Goal: Task Accomplishment & Management: Manage account settings

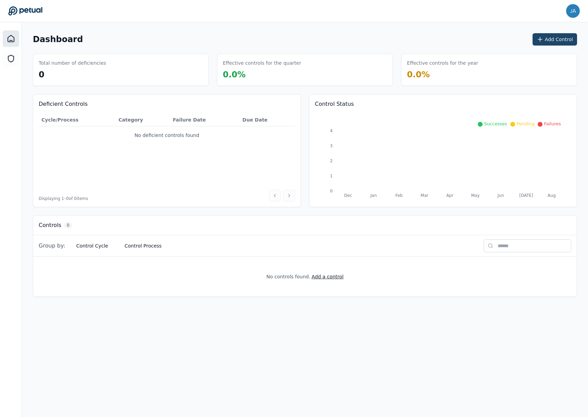
click at [549, 40] on button "Add Control" at bounding box center [555, 39] width 45 height 12
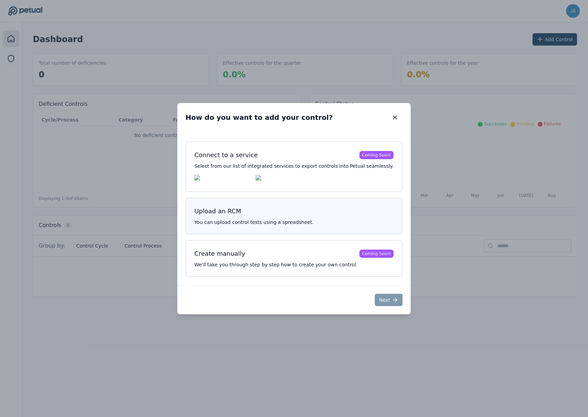
click at [285, 214] on h3 "Upload an RCM" at bounding box center [293, 211] width 199 height 10
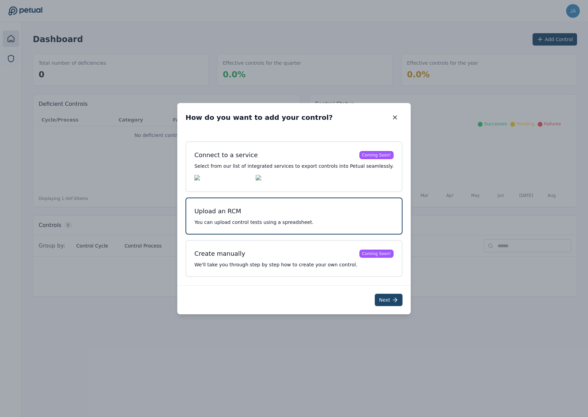
click at [377, 299] on button "Next" at bounding box center [389, 300] width 28 height 12
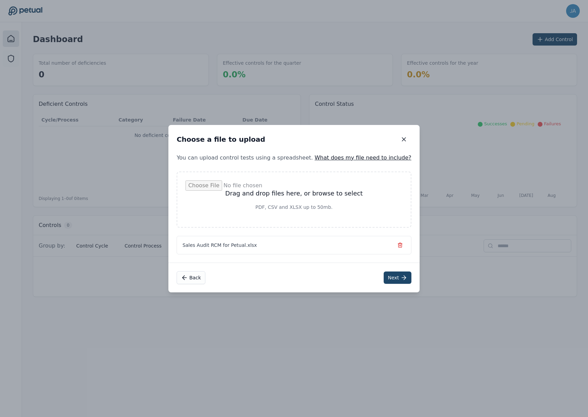
click at [401, 280] on icon at bounding box center [404, 277] width 7 height 7
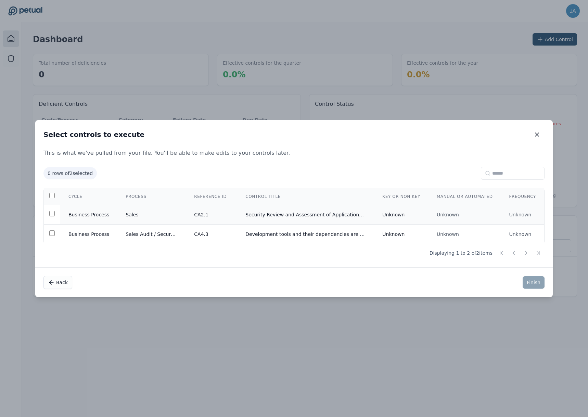
click at [60, 212] on td at bounding box center [52, 215] width 16 height 20
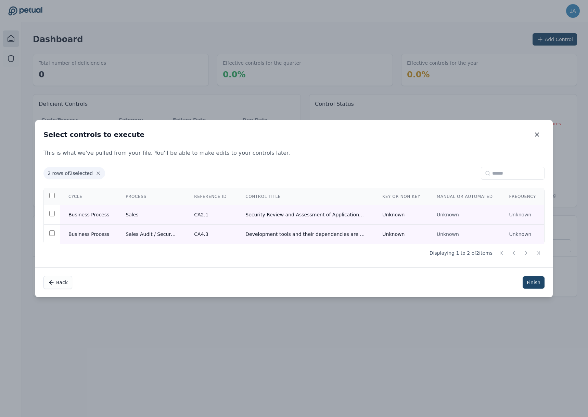
click at [523, 285] on button "Finish" at bounding box center [534, 282] width 22 height 12
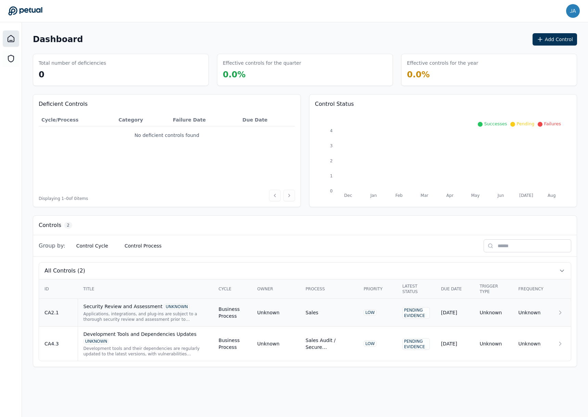
click at [191, 316] on div "Applications, integrations, and plug-ins are subject to a thorough security rev…" at bounding box center [146, 316] width 124 height 11
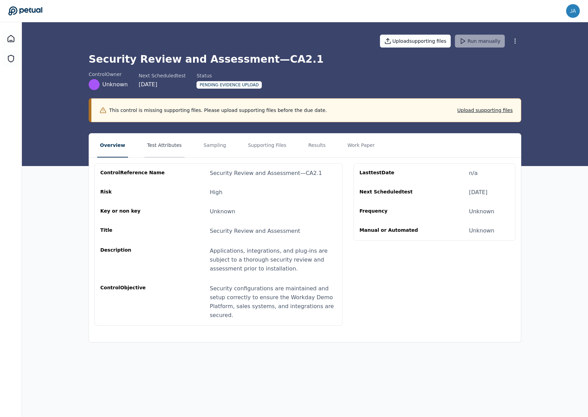
click at [175, 149] on button "Test Attributes" at bounding box center [164, 146] width 40 height 24
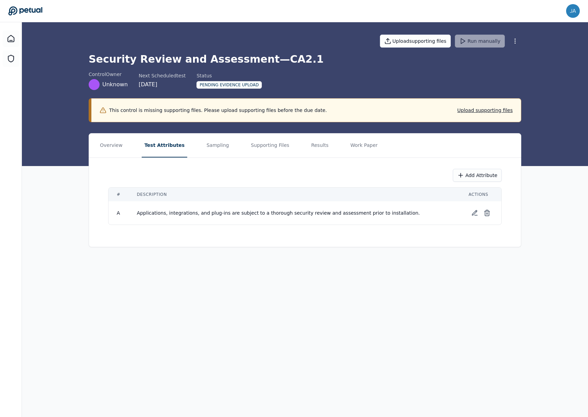
drag, startPoint x: 419, startPoint y: 289, endPoint x: 425, endPoint y: 281, distance: 9.8
click at [419, 289] on main "Upload supporting files Run manually Security Review and Assessment — CA2.1 con…" at bounding box center [305, 219] width 566 height 395
click at [207, 147] on button "Sampling" at bounding box center [218, 146] width 28 height 24
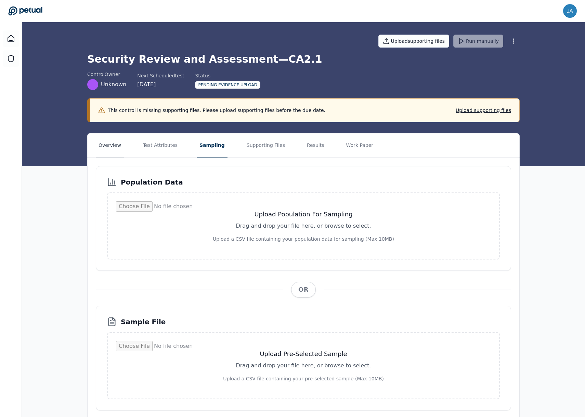
click at [113, 150] on button "Overview" at bounding box center [110, 146] width 28 height 24
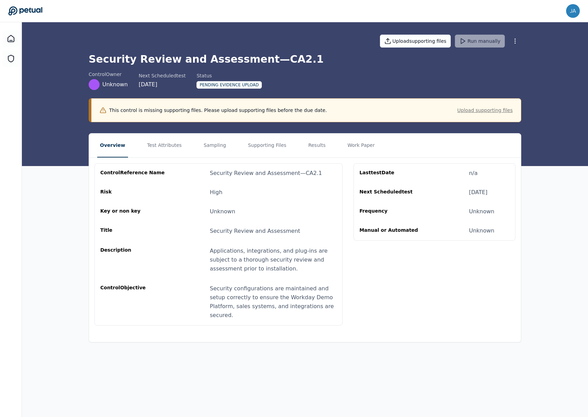
click at [493, 112] on button "Upload supporting files" at bounding box center [484, 110] width 55 height 7
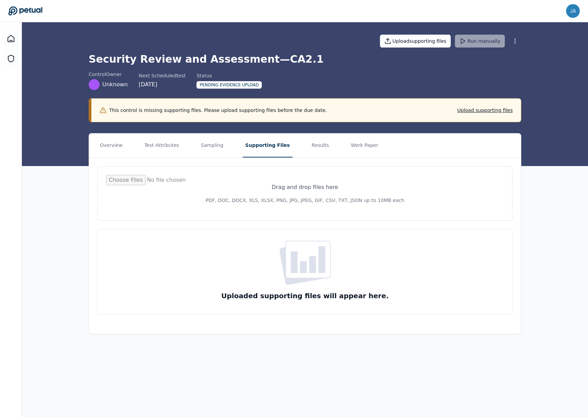
click at [171, 160] on div "Drag and drop files here PDF, DOC, DOCX, XLS, XLSX, PNG, JPG, JPEG, GIF, CSV, T…" at bounding box center [305, 240] width 432 height 165
click at [107, 143] on button "Overview" at bounding box center [111, 146] width 28 height 24
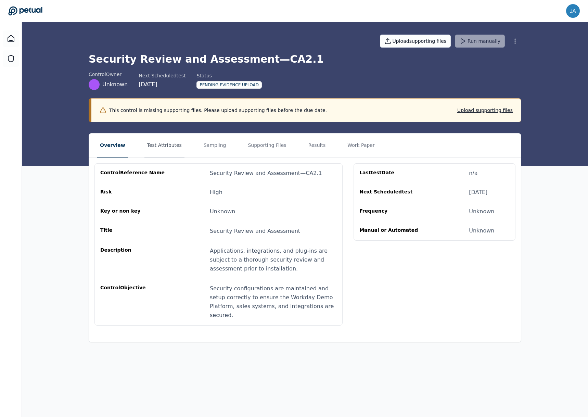
click at [150, 141] on button "Test Attributes" at bounding box center [164, 146] width 40 height 24
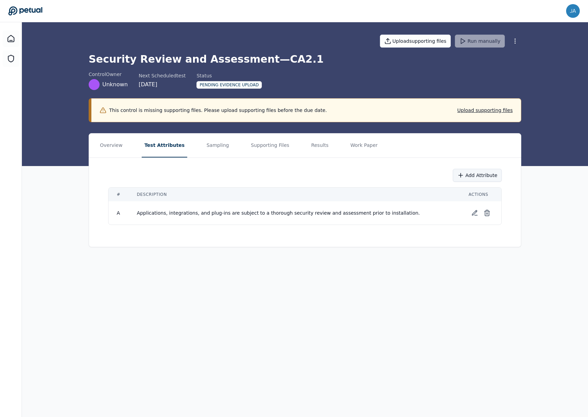
click at [466, 179] on button "Add Attribute" at bounding box center [477, 175] width 49 height 13
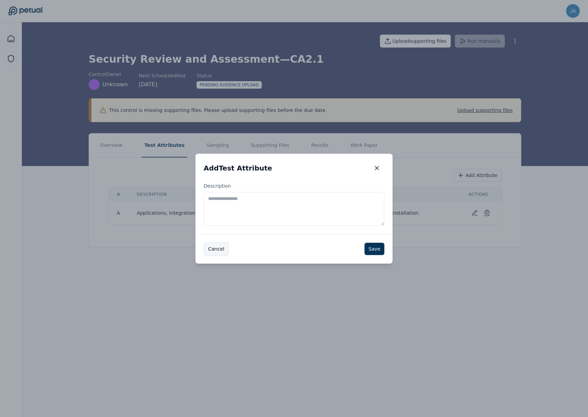
click at [209, 253] on button "Cancel" at bounding box center [216, 248] width 25 height 13
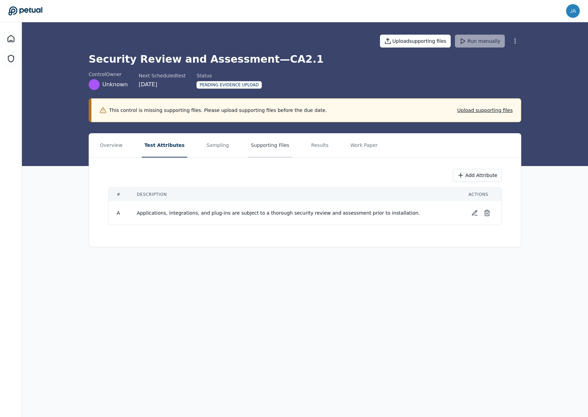
click at [257, 141] on button "Supporting Files" at bounding box center [270, 146] width 44 height 24
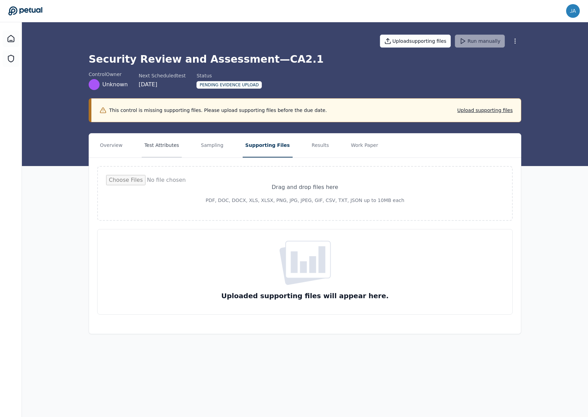
click at [175, 147] on button "Test Attributes" at bounding box center [162, 146] width 40 height 24
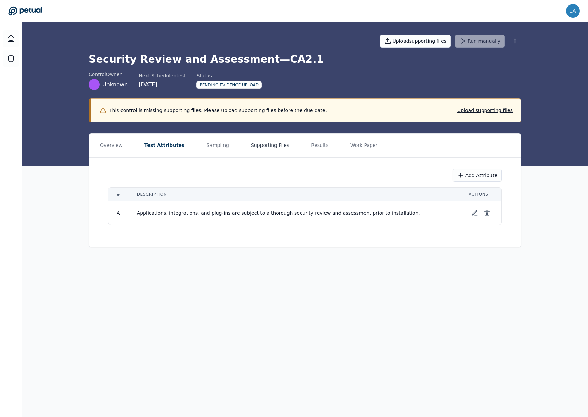
click at [248, 151] on button "Supporting Files" at bounding box center [270, 146] width 44 height 24
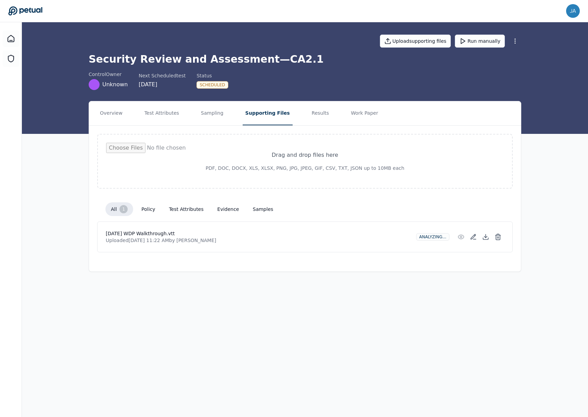
click at [224, 234] on h4 "[DATE] WDP Walkthrough.vtt" at bounding box center [258, 233] width 305 height 7
drag, startPoint x: 177, startPoint y: 233, endPoint x: 170, endPoint y: 234, distance: 6.5
click at [170, 234] on h4 "[DATE] WDP Walkthrough.vtt" at bounding box center [258, 233] width 305 height 7
click at [500, 240] on icon at bounding box center [498, 237] width 4 height 4
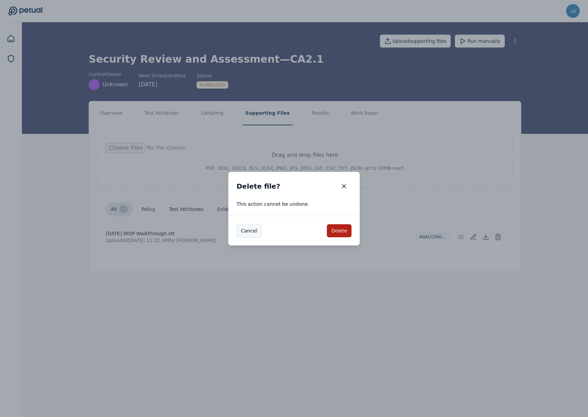
click at [253, 232] on button "Cancel" at bounding box center [249, 230] width 25 height 13
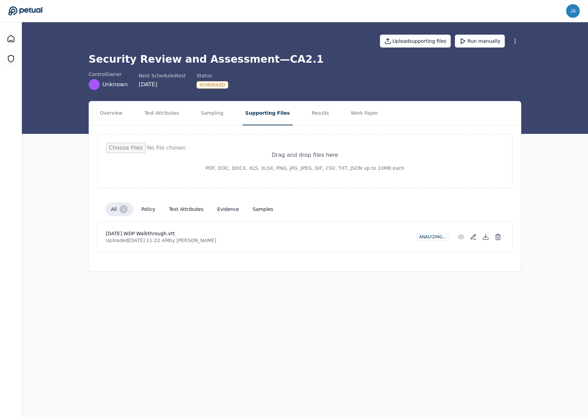
click at [290, 282] on main "Upload supporting files Run manually Security Review and Assessment — CA2.1 con…" at bounding box center [305, 219] width 566 height 395
click at [166, 112] on button "Test Attributes" at bounding box center [162, 113] width 40 height 24
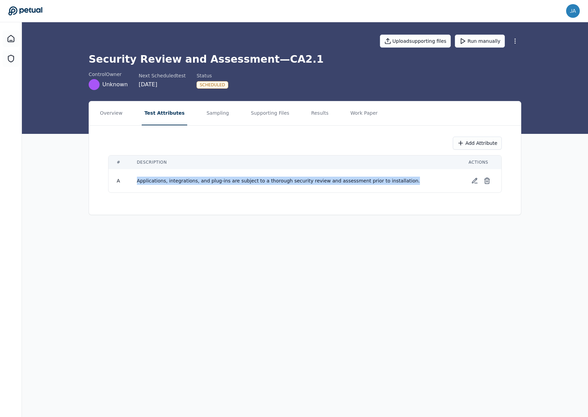
drag, startPoint x: 389, startPoint y: 181, endPoint x: 148, endPoint y: 193, distance: 241.3
click at [128, 189] on tr "A Applications, integrations, and plug-ins are subject to a thorough security r…" at bounding box center [305, 180] width 393 height 23
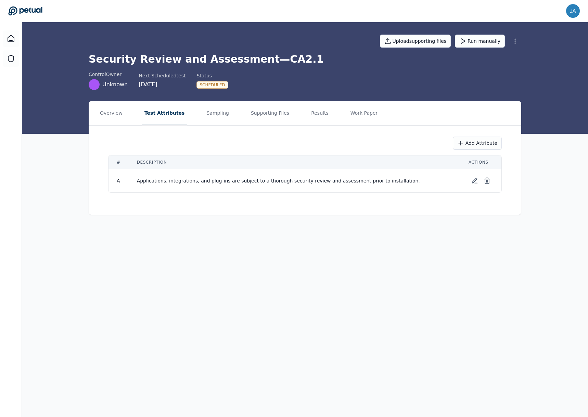
drag, startPoint x: 229, startPoint y: 207, endPoint x: 260, endPoint y: 208, distance: 30.8
click at [229, 207] on div "Add Attribute # Description Actions A Applications, integrations, and plug-ins …" at bounding box center [305, 170] width 433 height 89
click at [260, 114] on button "Supporting Files" at bounding box center [270, 113] width 44 height 24
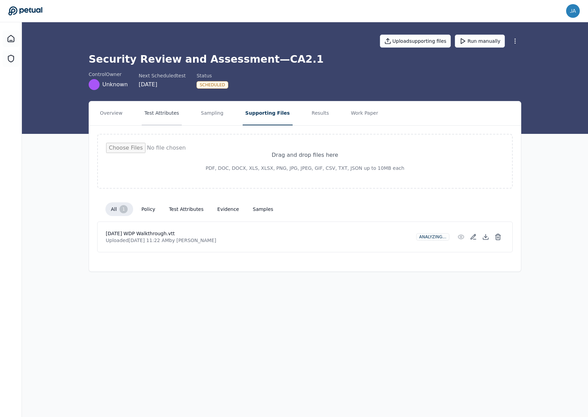
click at [155, 116] on button "Test Attributes" at bounding box center [162, 113] width 40 height 24
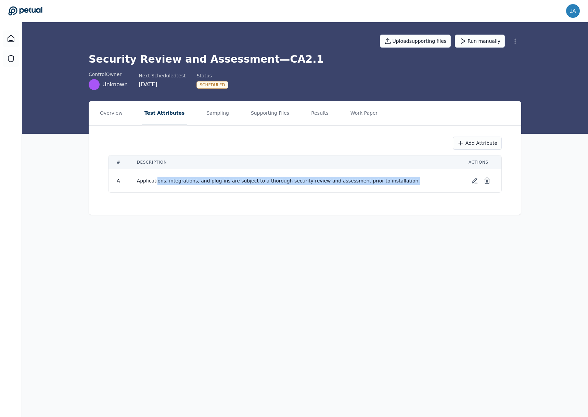
drag, startPoint x: 384, startPoint y: 182, endPoint x: 156, endPoint y: 182, distance: 228.0
click at [156, 182] on td "Applications, integrations, and plug-ins are subject to a thorough security rev…" at bounding box center [295, 180] width 332 height 23
click at [156, 182] on span "Applications, integrations, and plug-ins are subject to a thorough security rev…" at bounding box center [278, 180] width 283 height 5
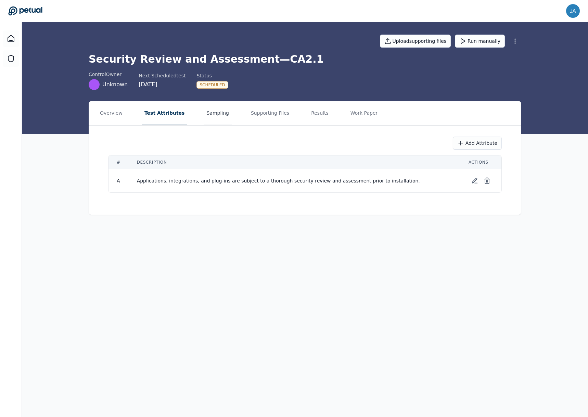
click at [204, 112] on button "Sampling" at bounding box center [218, 113] width 28 height 24
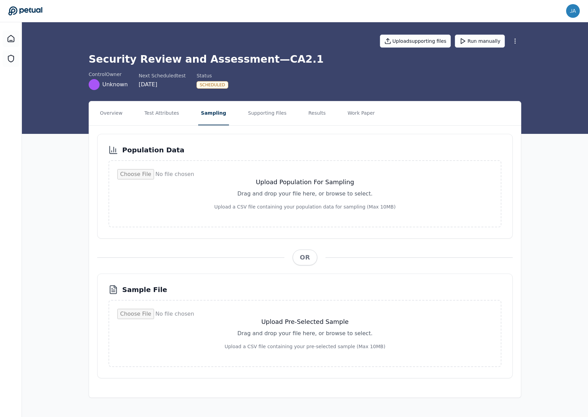
drag, startPoint x: 159, startPoint y: 116, endPoint x: 172, endPoint y: 126, distance: 16.2
click at [172, 126] on div "Overview Test Attributes Sampling Supporting Files Results Work Paper Populatio…" at bounding box center [305, 249] width 438 height 297
click at [171, 122] on button "Test Attributes" at bounding box center [162, 113] width 40 height 24
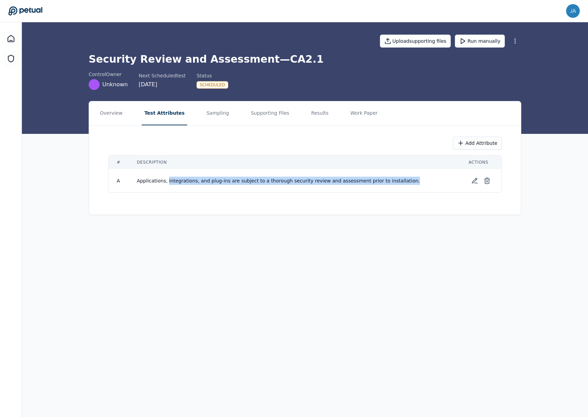
drag, startPoint x: 393, startPoint y: 178, endPoint x: 165, endPoint y: 180, distance: 228.4
click at [165, 180] on td "Applications, integrations, and plug-ins are subject to a thorough security rev…" at bounding box center [295, 180] width 332 height 23
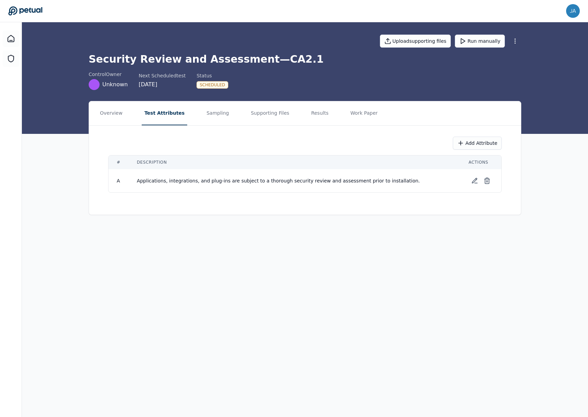
click at [147, 187] on td "Applications, integrations, and plug-ins are subject to a thorough security rev…" at bounding box center [295, 180] width 332 height 23
click at [144, 186] on td "Applications, integrations, and plug-ins are subject to a thorough security rev…" at bounding box center [295, 180] width 332 height 23
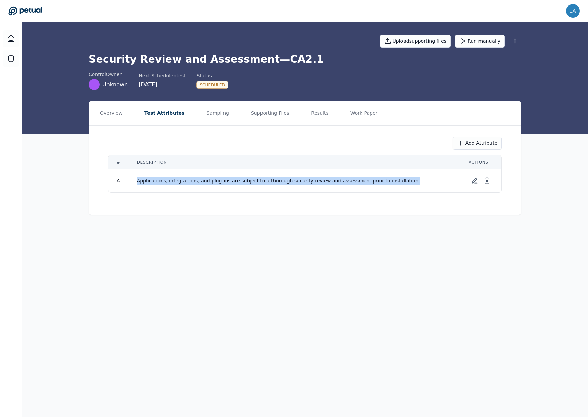
drag, startPoint x: 395, startPoint y: 184, endPoint x: 136, endPoint y: 179, distance: 259.2
click at [136, 179] on td "Applications, integrations, and plug-ins are subject to a thorough security rev…" at bounding box center [295, 180] width 332 height 23
click at [137, 182] on span "Applications, integrations, and plug-ins are subject to a thorough security rev…" at bounding box center [278, 180] width 283 height 5
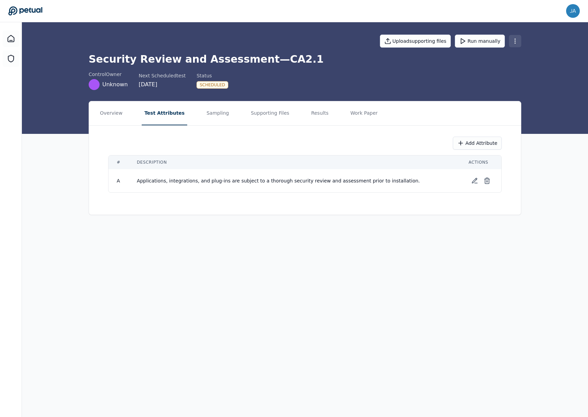
click at [517, 45] on html "[PERSON_NAME][EMAIL_ADDRESS][PERSON_NAME][DOMAIN_NAME] [PERSON_NAME][DOMAIN_NAM…" at bounding box center [294, 208] width 588 height 417
click at [16, 39] on html "[PERSON_NAME][EMAIL_ADDRESS][PERSON_NAME][DOMAIN_NAME] [PERSON_NAME][DOMAIN_NAM…" at bounding box center [294, 208] width 588 height 417
click at [13, 39] on icon at bounding box center [11, 39] width 8 height 8
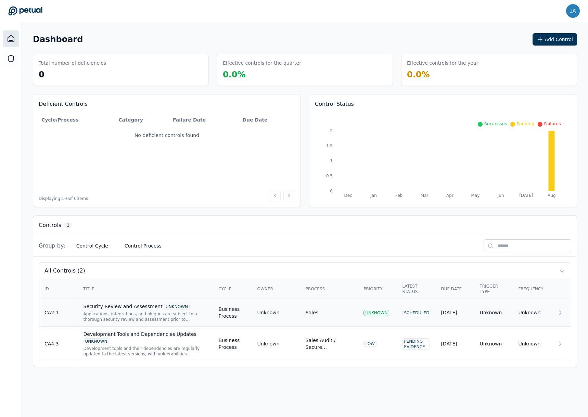
click at [539, 316] on td "Unknown" at bounding box center [532, 313] width 39 height 28
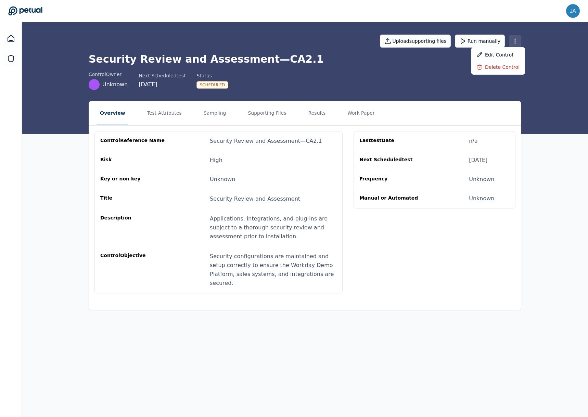
click at [515, 40] on html "[PERSON_NAME][EMAIL_ADDRESS][PERSON_NAME][DOMAIN_NAME] [PERSON_NAME][DOMAIN_NAM…" at bounding box center [294, 208] width 588 height 417
click at [505, 70] on div "Delete control" at bounding box center [498, 67] width 54 height 12
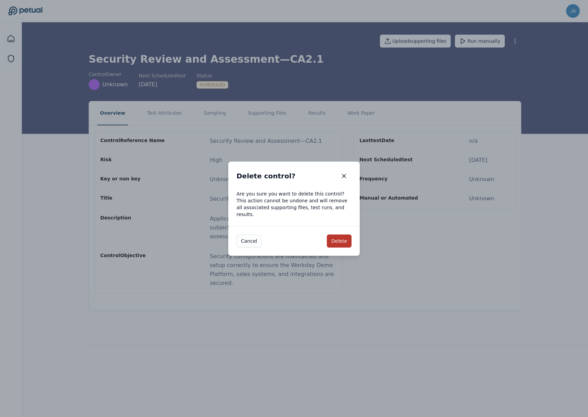
click at [331, 239] on button "Delete" at bounding box center [339, 241] width 25 height 13
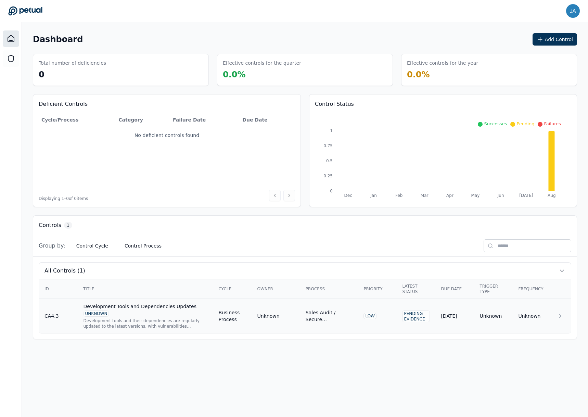
click at [545, 320] on td "Unknown" at bounding box center [532, 316] width 39 height 35
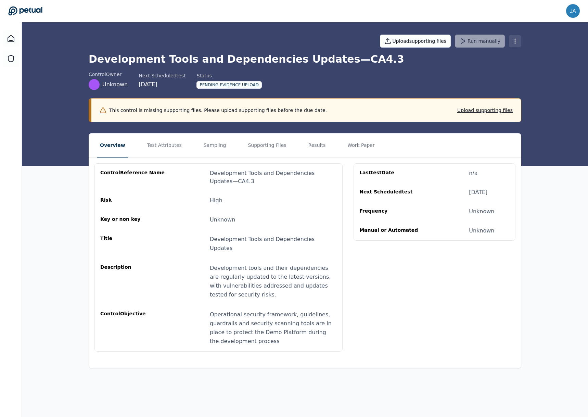
click at [516, 42] on html "[PERSON_NAME][EMAIL_ADDRESS][PERSON_NAME][DOMAIN_NAME] [PERSON_NAME][DOMAIN_NAM…" at bounding box center [294, 208] width 588 height 417
click at [517, 71] on div "Delete control" at bounding box center [498, 67] width 54 height 12
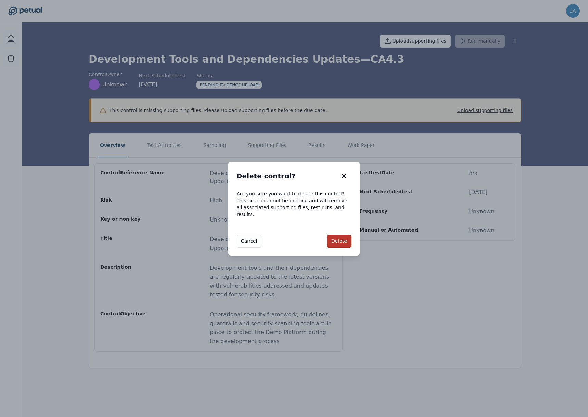
click at [342, 244] on div "Cancel Delete" at bounding box center [293, 241] width 131 height 30
click at [342, 240] on button "Delete" at bounding box center [339, 241] width 25 height 13
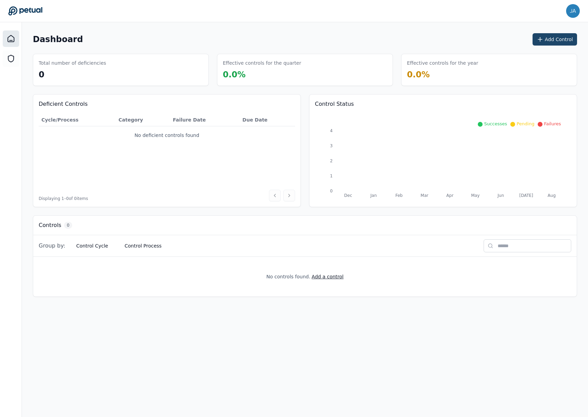
click at [544, 40] on icon at bounding box center [540, 39] width 7 height 7
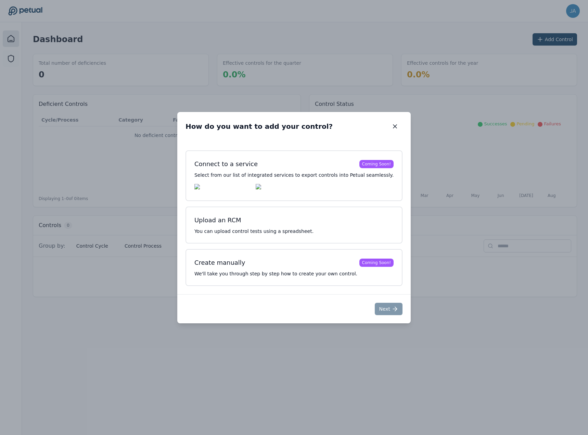
click at [66, 366] on div "How do you want to add your control? How do you want to add your control? Conne…" at bounding box center [294, 217] width 588 height 435
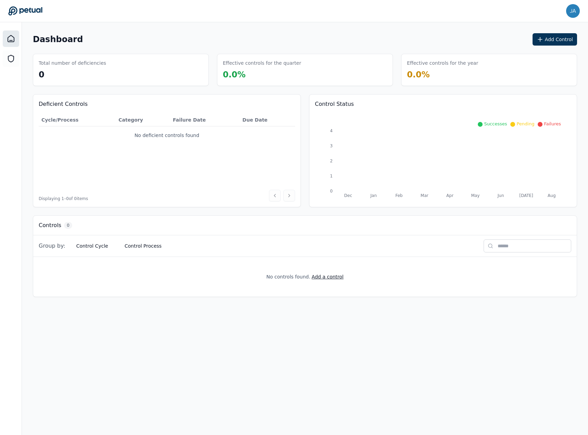
click at [321, 284] on div "No controls found. Add a control" at bounding box center [305, 276] width 533 height 29
click at [328, 278] on button "Add a control" at bounding box center [328, 276] width 32 height 7
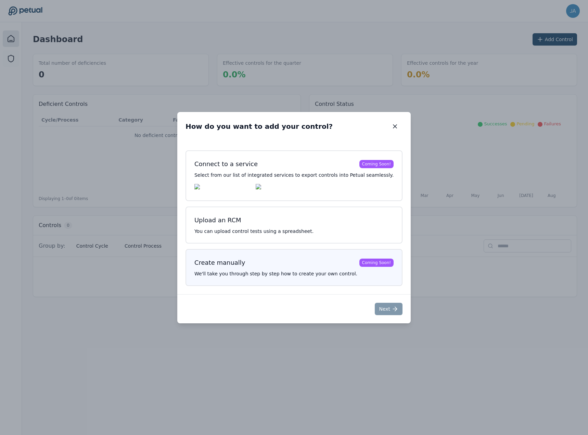
drag, startPoint x: 308, startPoint y: 276, endPoint x: 317, endPoint y: 275, distance: 9.0
click at [308, 276] on p "We'll take you through step by step how to create your own control." at bounding box center [293, 273] width 199 height 7
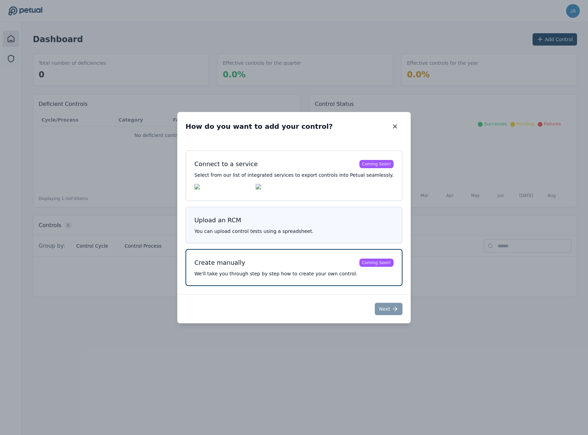
click at [290, 229] on p "You can upload control tests using a spreadsheet." at bounding box center [293, 231] width 199 height 7
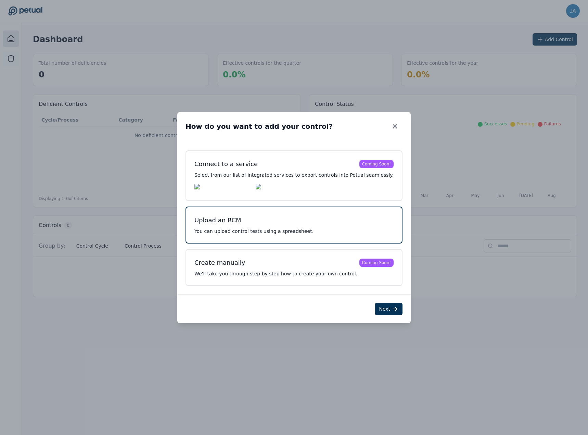
click at [147, 326] on div "How do you want to add your control? How do you want to add your control? Conne…" at bounding box center [294, 217] width 588 height 435
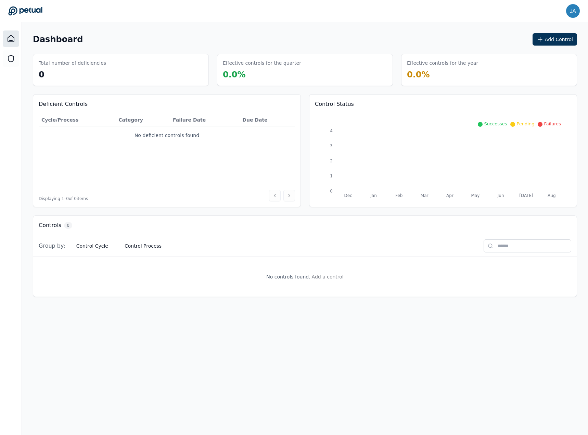
click at [318, 277] on button "Add a control" at bounding box center [328, 276] width 32 height 7
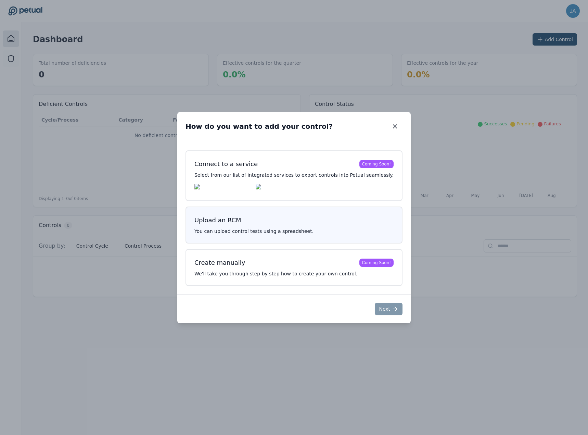
click at [287, 221] on h3 "Upload an RCM" at bounding box center [293, 220] width 199 height 10
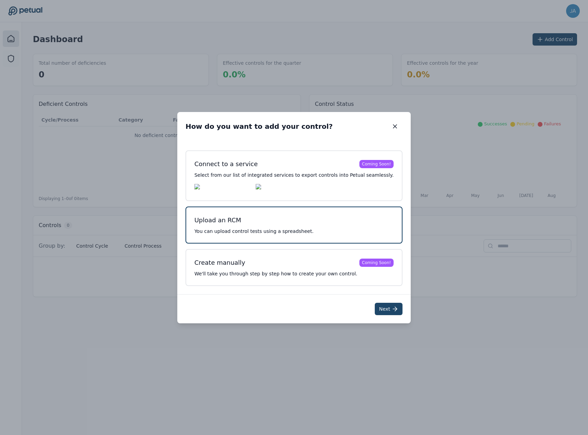
click at [382, 304] on div "Next" at bounding box center [293, 308] width 233 height 29
click at [392, 309] on icon at bounding box center [395, 308] width 7 height 7
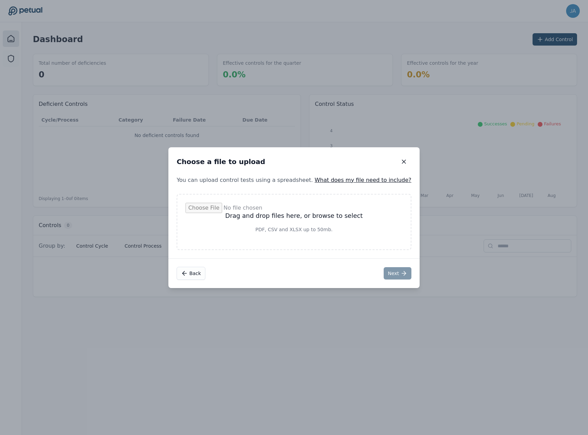
click at [342, 225] on input "file" at bounding box center [294, 222] width 217 height 38
type input "**********"
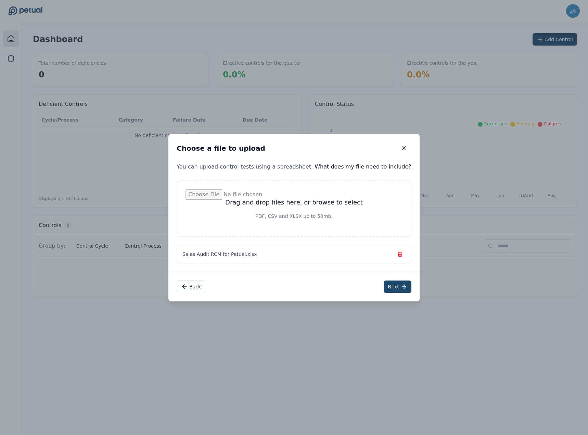
click at [384, 290] on button "Next" at bounding box center [398, 286] width 28 height 12
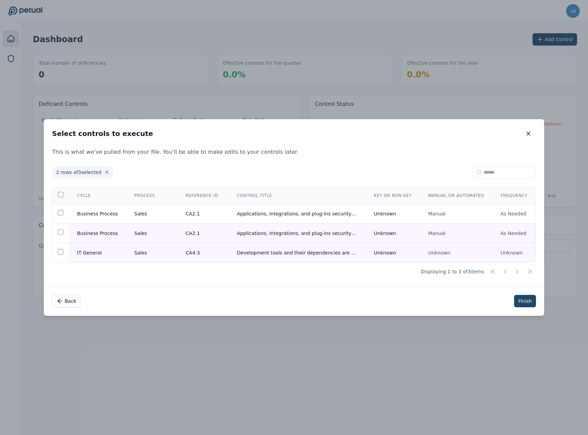
click at [522, 307] on button "Finish" at bounding box center [525, 301] width 22 height 12
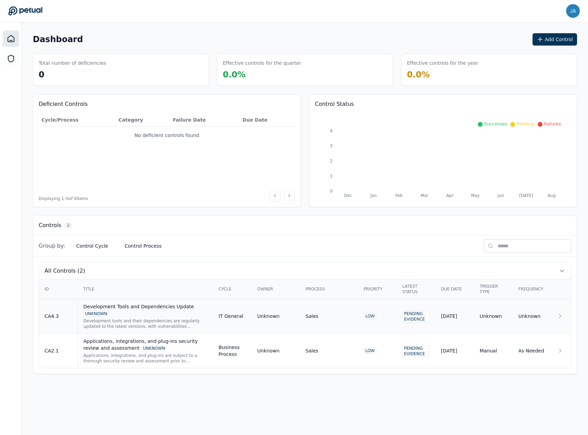
click at [566, 317] on td at bounding box center [562, 316] width 20 height 35
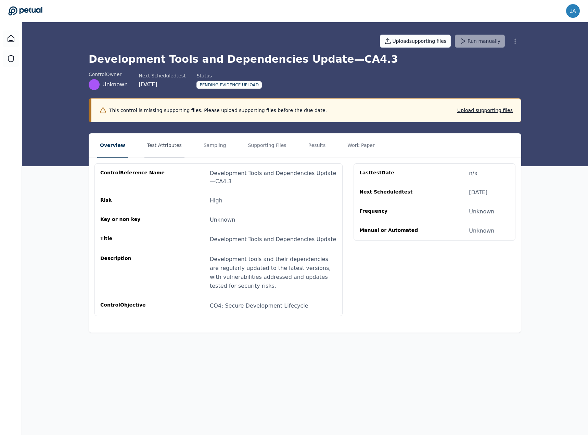
click at [166, 147] on button "Test Attributes" at bounding box center [164, 146] width 40 height 24
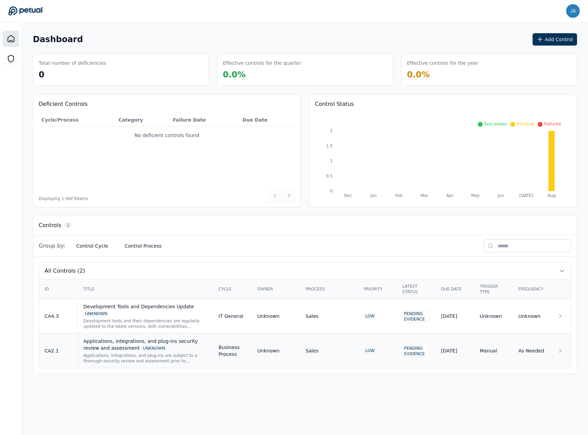
click at [131, 342] on div "Applications, integrations, and plug-ins security review and assessment UNKNOWN" at bounding box center [146, 345] width 124 height 14
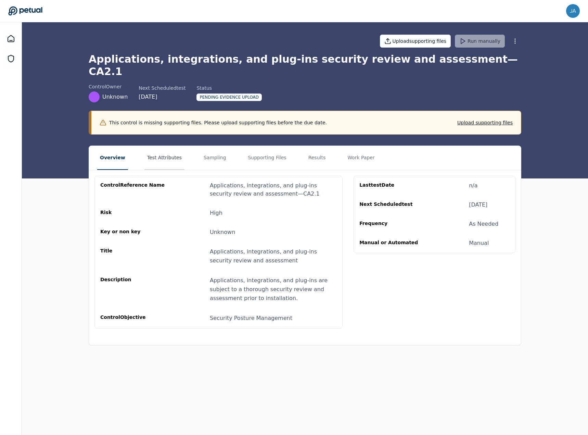
click at [168, 146] on button "Test Attributes" at bounding box center [164, 158] width 40 height 24
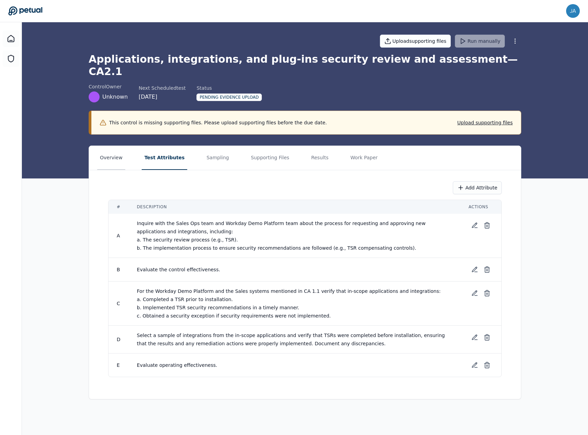
click at [117, 146] on button "Overview" at bounding box center [111, 158] width 28 height 24
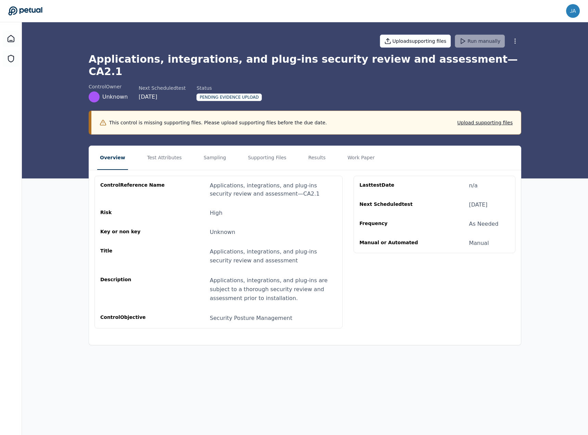
drag, startPoint x: 206, startPoint y: 212, endPoint x: 203, endPoint y: 209, distance: 4.1
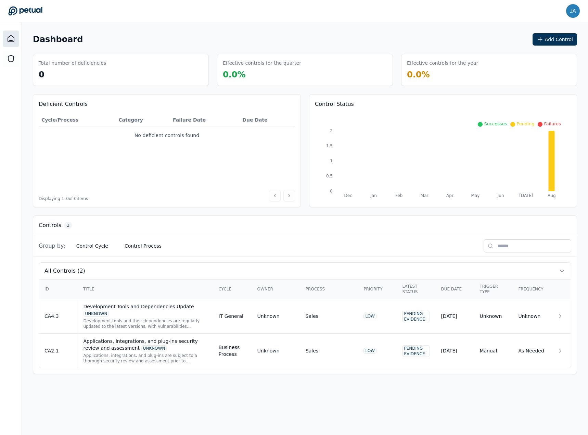
click at [62, 287] on th "ID" at bounding box center [58, 289] width 39 height 20
click at [145, 341] on div "Applications, integrations, and plug-ins security review and assessment UNKNOWN" at bounding box center [146, 345] width 124 height 14
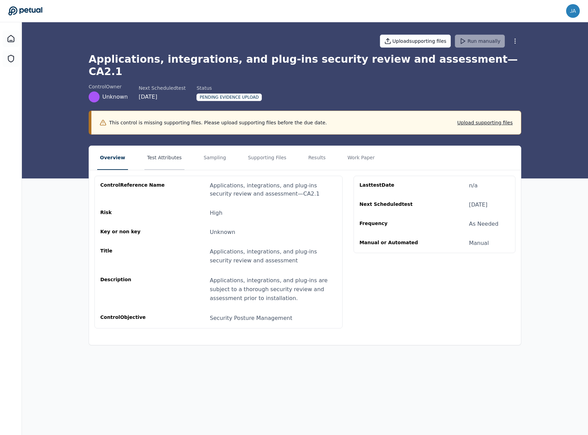
click at [170, 151] on button "Test Attributes" at bounding box center [164, 158] width 40 height 24
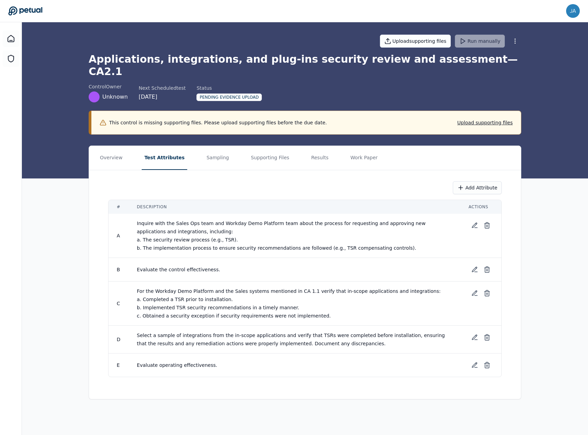
drag, startPoint x: 316, startPoint y: 253, endPoint x: 309, endPoint y: 255, distance: 7.3
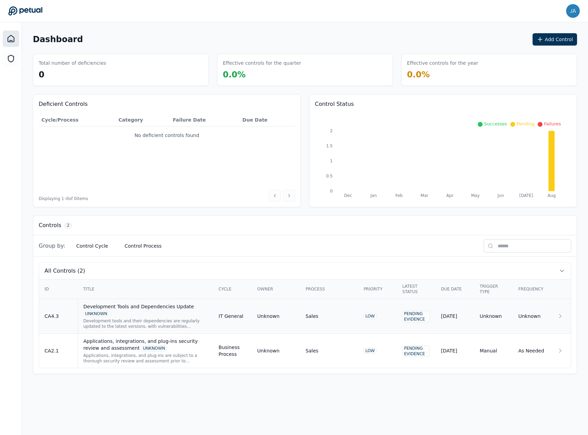
click at [109, 319] on div "Development tools and their dependencies are regularly updated to the latest ve…" at bounding box center [146, 323] width 124 height 11
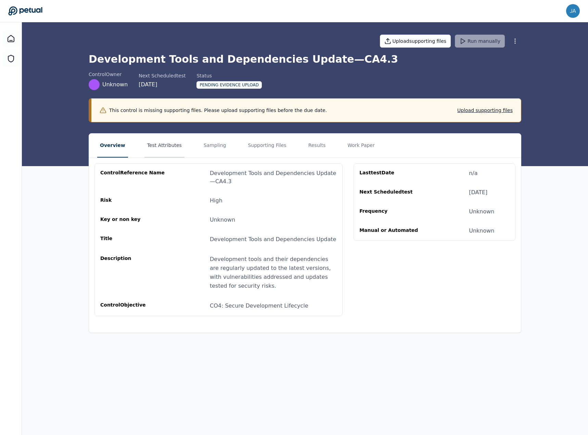
click at [162, 142] on button "Test Attributes" at bounding box center [164, 146] width 40 height 24
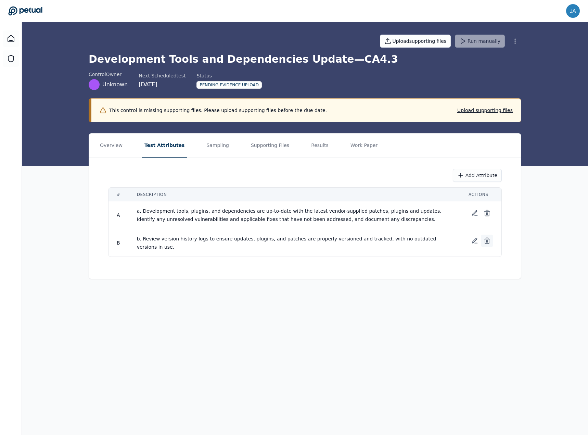
click at [488, 243] on icon at bounding box center [487, 241] width 4 height 4
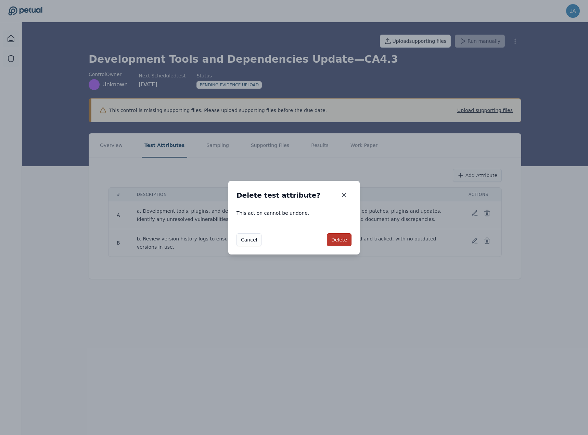
click at [342, 244] on button "Delete" at bounding box center [339, 239] width 25 height 13
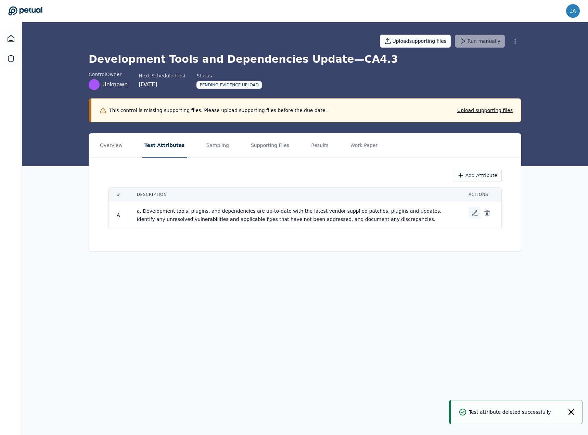
click at [469, 216] on button at bounding box center [475, 213] width 12 height 12
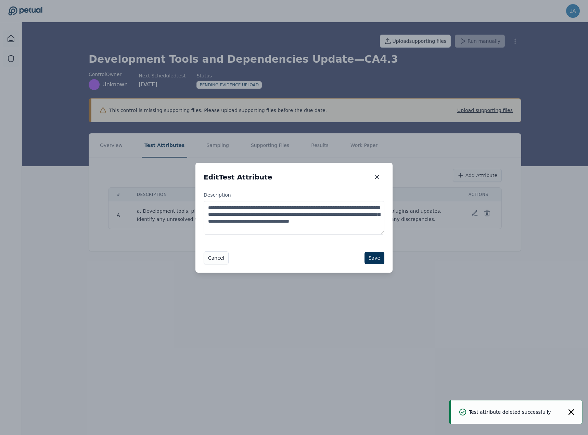
click at [290, 204] on textarea "**********" at bounding box center [294, 218] width 181 height 34
drag, startPoint x: 313, startPoint y: 227, endPoint x: 143, endPoint y: 194, distance: 173.1
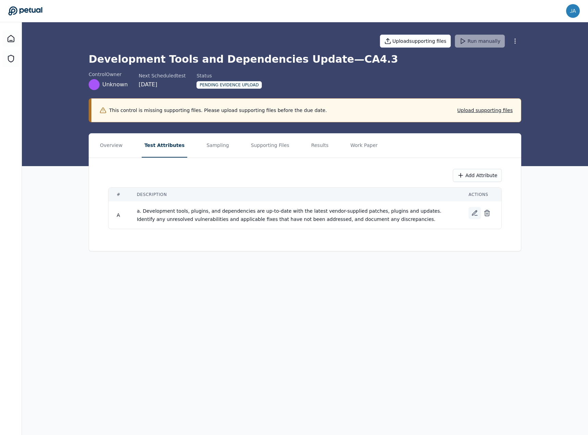
click at [473, 214] on icon at bounding box center [474, 213] width 7 height 7
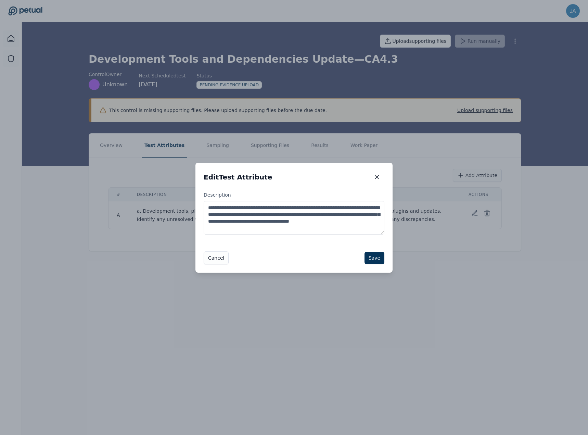
drag, startPoint x: 274, startPoint y: 229, endPoint x: 184, endPoint y: 204, distance: 93.8
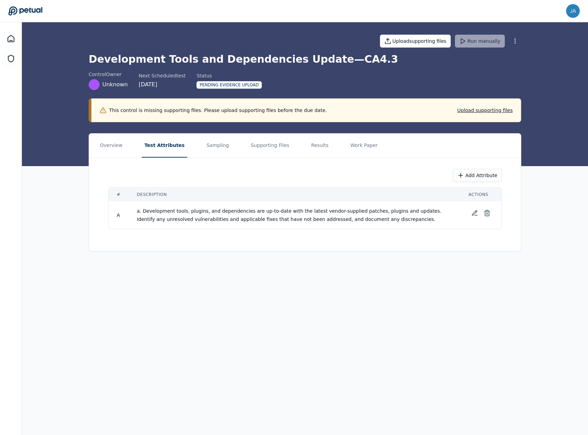
click at [385, 228] on td "a. Development tools, plugins, and dependencies are up-to-date with the latest …" at bounding box center [295, 214] width 332 height 27
click at [483, 216] on button at bounding box center [487, 213] width 12 height 12
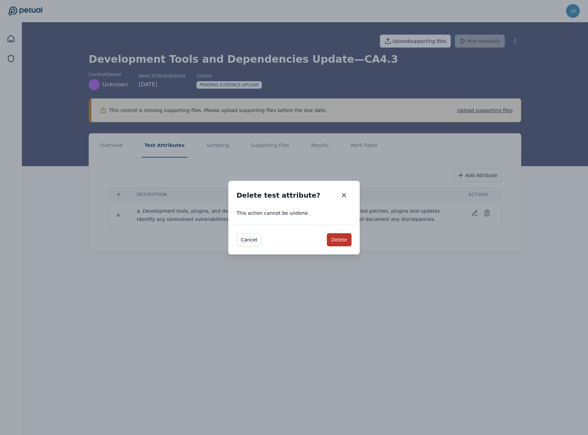
click at [345, 242] on button "Delete" at bounding box center [339, 239] width 25 height 13
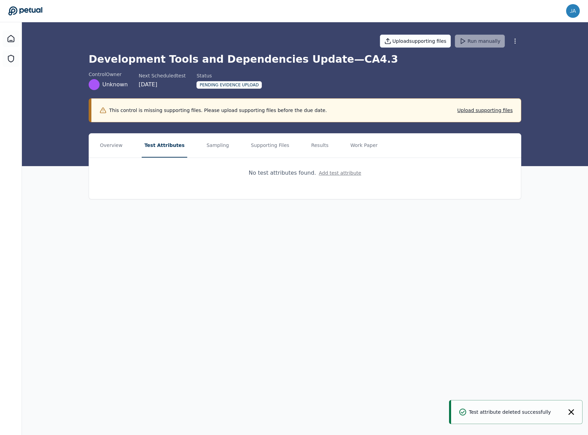
click at [332, 173] on button "Add test attribute" at bounding box center [340, 172] width 42 height 7
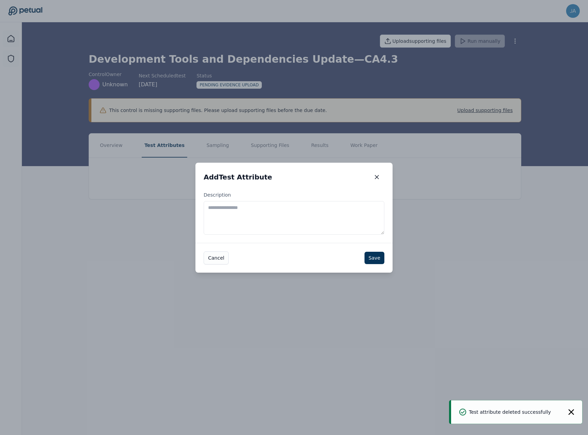
click at [288, 210] on textarea "Description" at bounding box center [294, 218] width 181 height 34
paste textarea "**********"
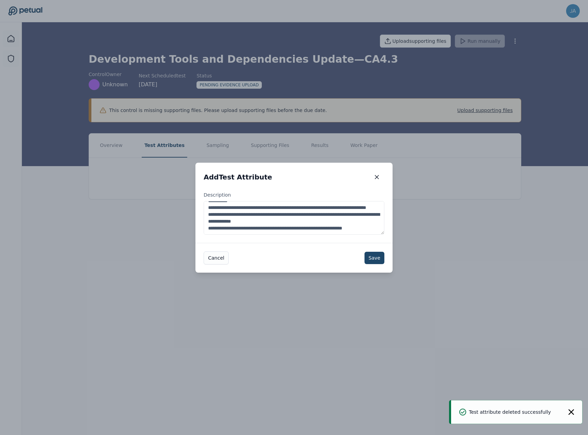
scroll to position [34, 0]
type textarea "**********"
click at [375, 257] on button "Save" at bounding box center [375, 258] width 20 height 12
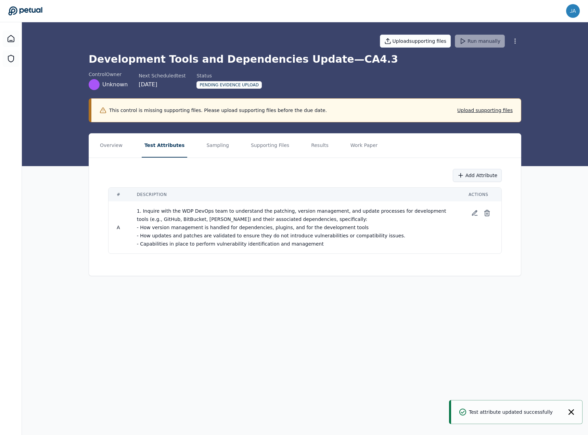
click at [483, 177] on button "Add Attribute" at bounding box center [477, 175] width 49 height 13
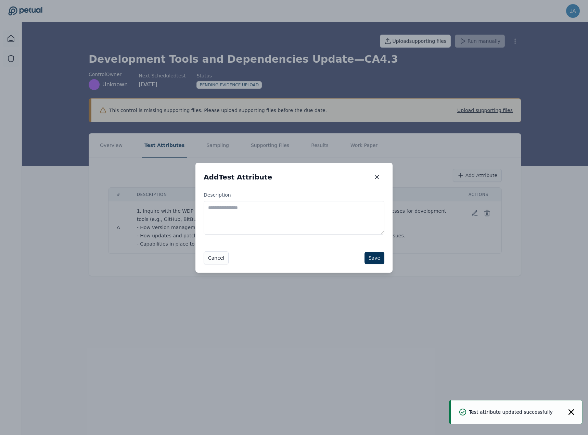
click at [298, 219] on textarea "Description" at bounding box center [294, 218] width 181 height 34
paste textarea "**********"
type textarea "**********"
click at [376, 252] on button "Save" at bounding box center [375, 258] width 20 height 12
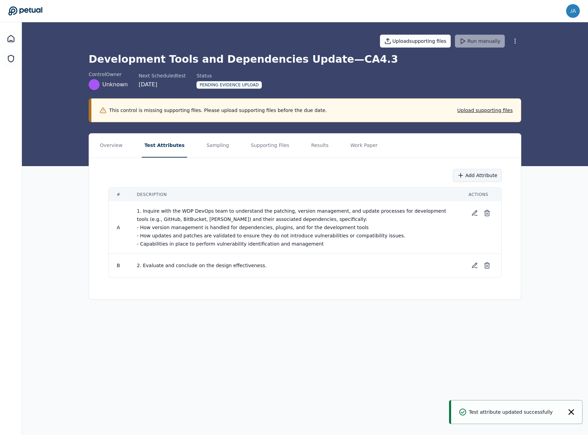
click at [467, 178] on button "Add Attribute" at bounding box center [477, 175] width 49 height 13
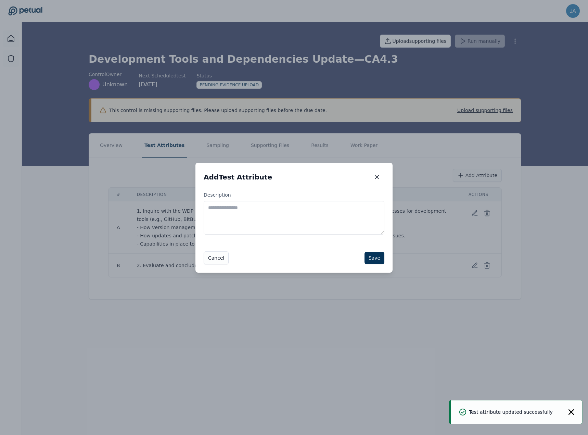
drag, startPoint x: 340, startPoint y: 224, endPoint x: 374, endPoint y: 233, distance: 35.7
click at [340, 224] on textarea "Description" at bounding box center [294, 218] width 181 height 34
paste textarea "**********"
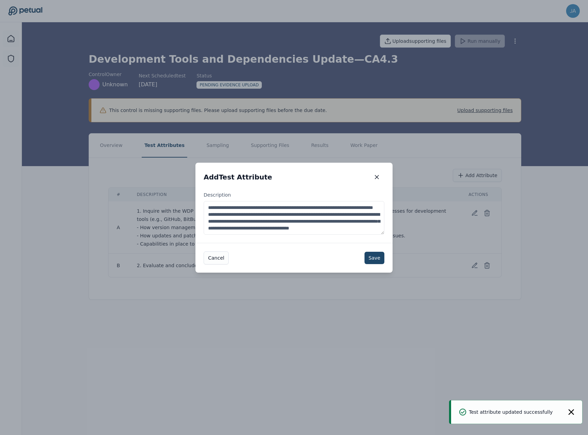
scroll to position [11, 0]
type textarea "**********"
click at [376, 255] on button "Save" at bounding box center [375, 258] width 20 height 12
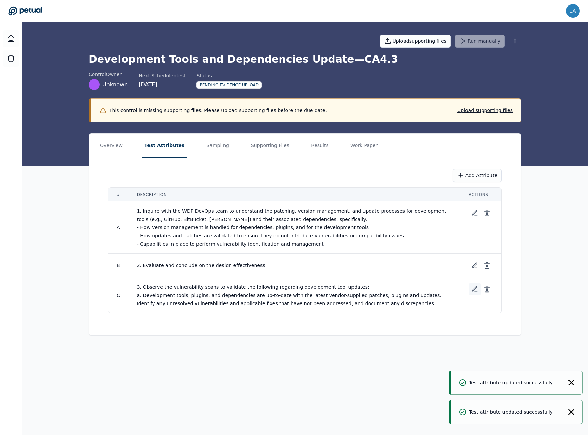
click at [475, 286] on icon at bounding box center [474, 289] width 7 height 7
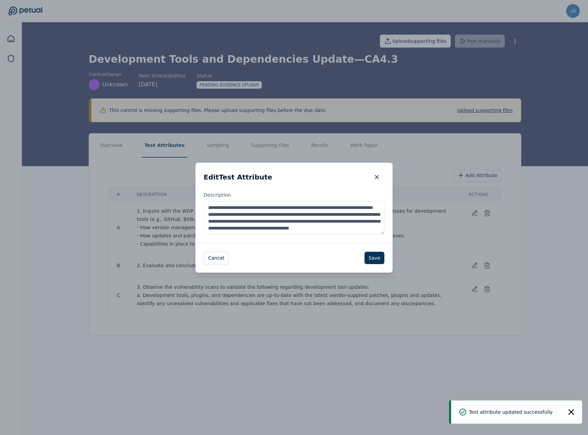
drag, startPoint x: 213, startPoint y: 206, endPoint x: 186, endPoint y: 202, distance: 27.3
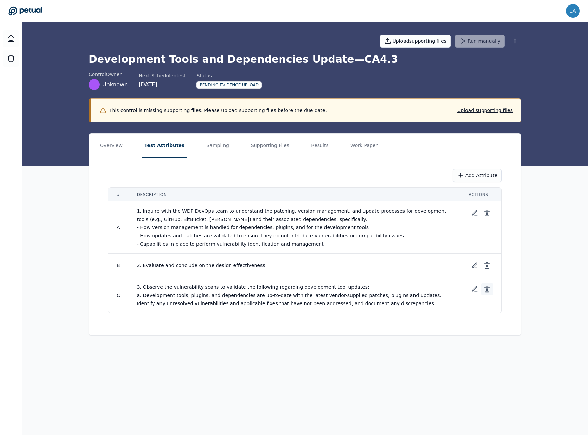
click at [491, 290] on button at bounding box center [487, 289] width 12 height 12
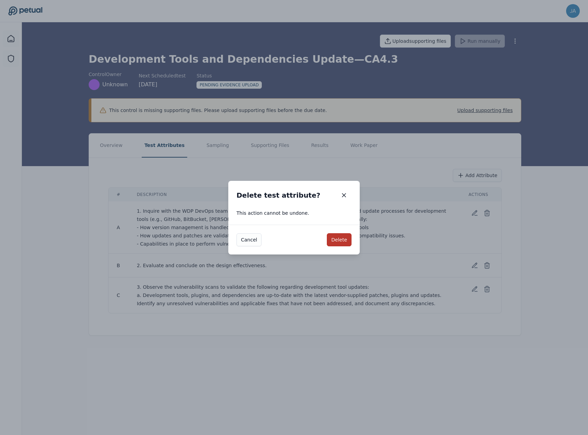
click at [344, 238] on button "Delete" at bounding box center [339, 239] width 25 height 13
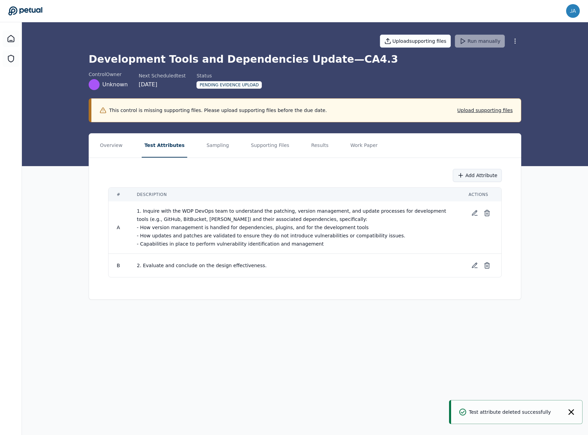
click at [481, 178] on button "Add Attribute" at bounding box center [477, 175] width 49 height 13
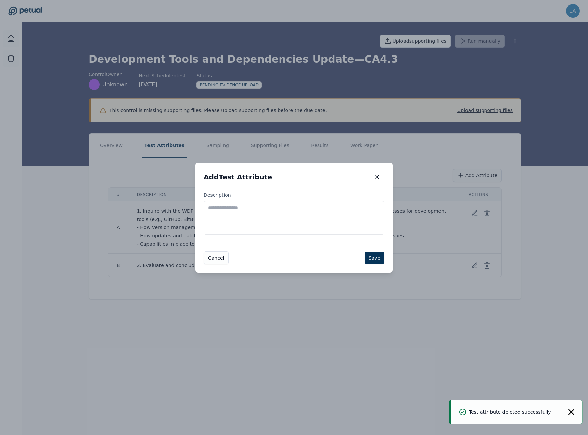
click at [241, 221] on textarea "Description" at bounding box center [294, 218] width 181 height 34
paste textarea "**********"
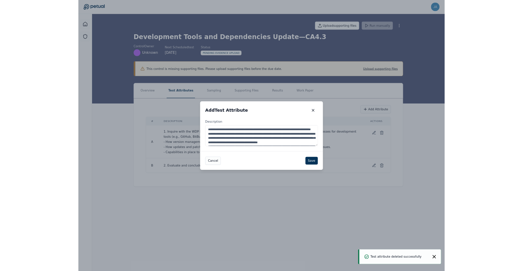
scroll to position [31, 0]
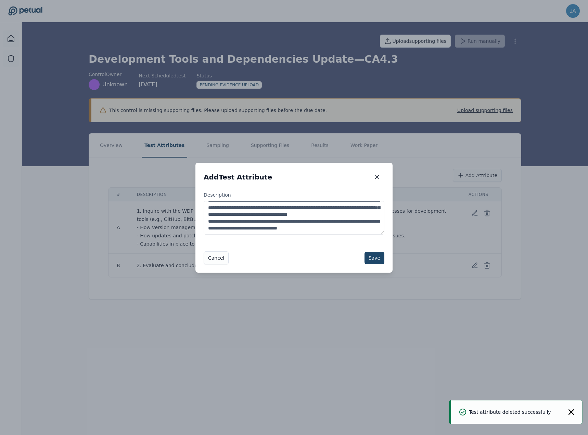
type textarea "**********"
click at [374, 256] on button "Save" at bounding box center [375, 258] width 20 height 12
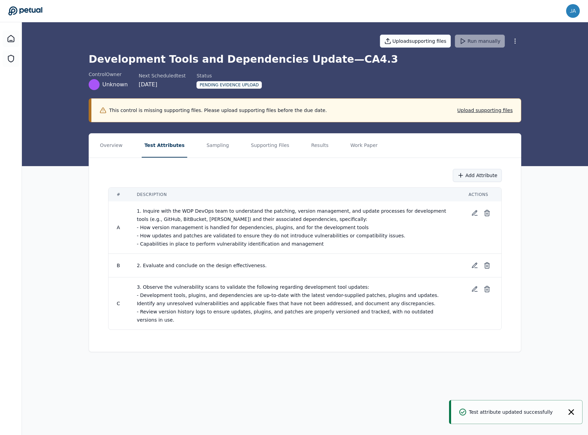
click at [492, 180] on button "Add Attribute" at bounding box center [477, 175] width 49 height 13
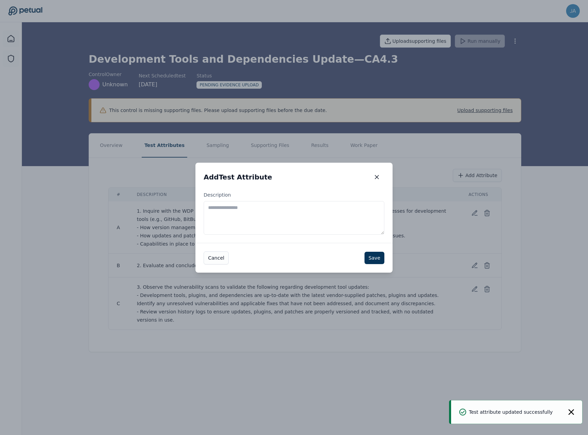
click at [285, 227] on textarea "Description" at bounding box center [294, 218] width 181 height 34
paste textarea "**********"
type textarea "**********"
click at [372, 256] on button "Save" at bounding box center [375, 258] width 20 height 12
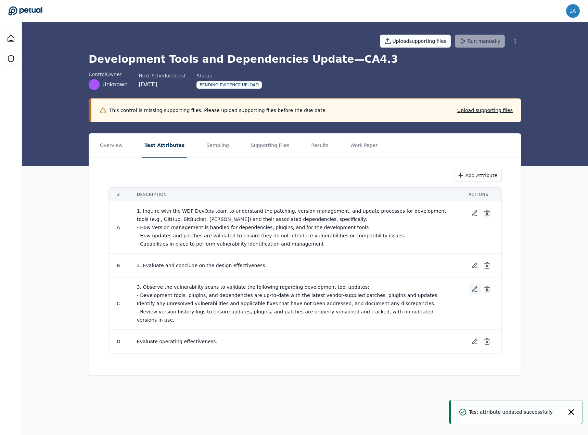
click at [476, 288] on icon at bounding box center [474, 289] width 7 height 7
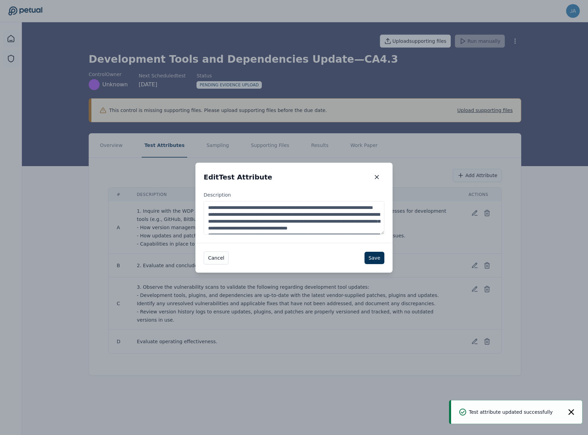
click at [211, 205] on textarea "**********" at bounding box center [294, 218] width 181 height 34
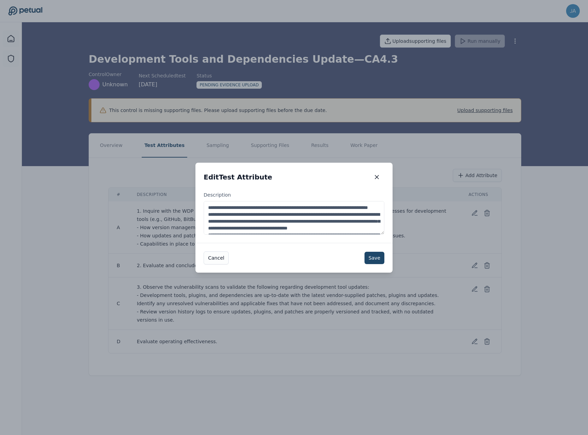
type textarea "**********"
click at [375, 258] on button "Save" at bounding box center [375, 258] width 20 height 12
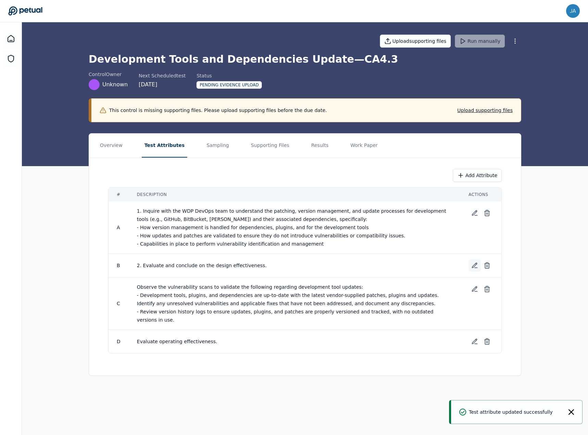
click at [477, 265] on icon at bounding box center [474, 265] width 7 height 7
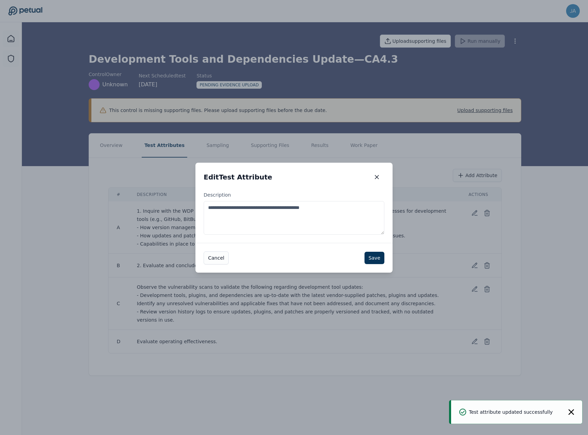
drag, startPoint x: 214, startPoint y: 207, endPoint x: 200, endPoint y: 206, distance: 14.1
click at [200, 206] on div "**********" at bounding box center [293, 216] width 197 height 51
type textarea "**********"
click at [373, 259] on button "Save" at bounding box center [375, 258] width 20 height 12
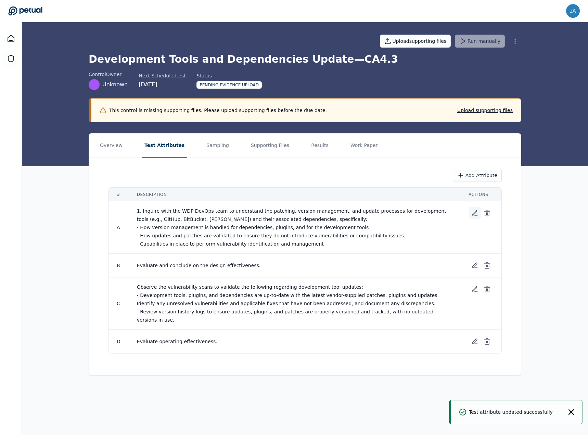
click at [479, 215] on button at bounding box center [475, 213] width 12 height 12
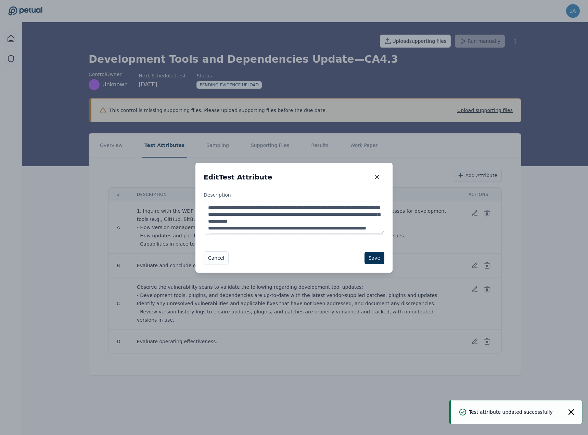
drag, startPoint x: 213, startPoint y: 206, endPoint x: 200, endPoint y: 204, distance: 12.8
click at [201, 204] on div "**********" at bounding box center [293, 216] width 197 height 51
type textarea "**********"
click at [383, 259] on button "Save" at bounding box center [375, 258] width 20 height 12
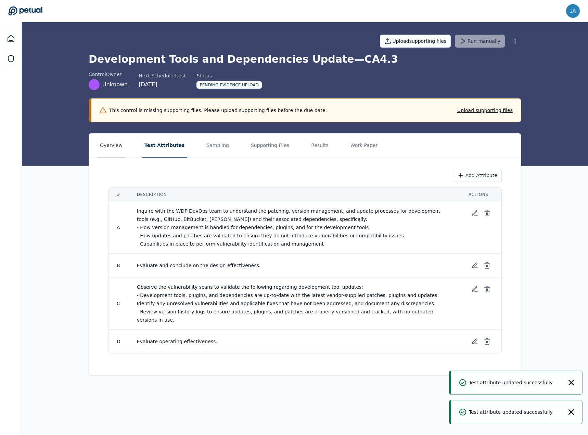
click at [115, 149] on button "Overview" at bounding box center [111, 146] width 28 height 24
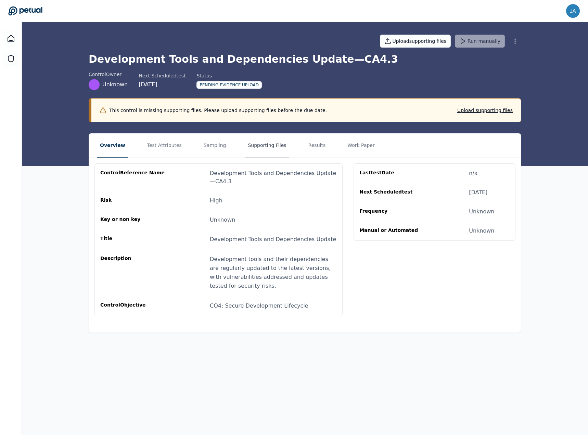
click at [270, 144] on button "Supporting Files" at bounding box center [267, 146] width 44 height 24
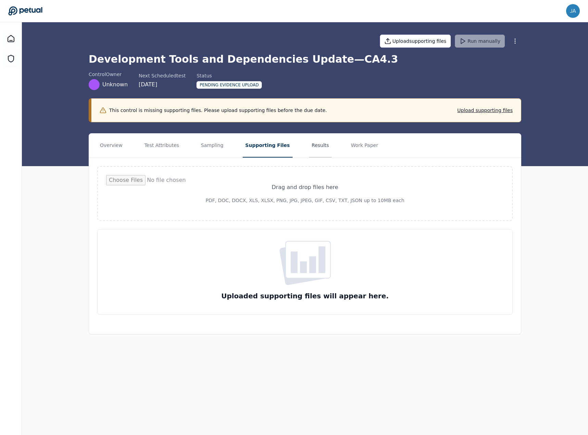
click at [309, 151] on button "Results" at bounding box center [320, 146] width 23 height 24
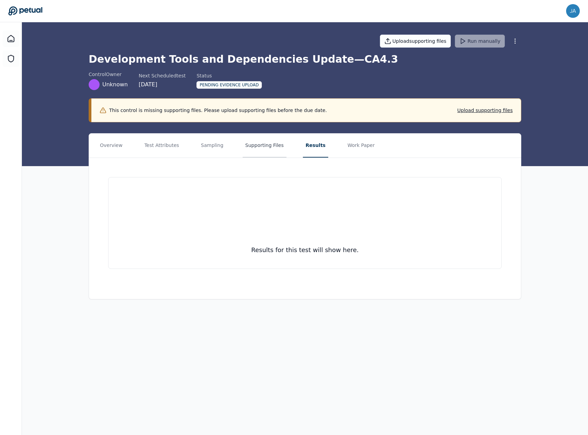
click at [243, 144] on button "Supporting Files" at bounding box center [265, 146] width 44 height 24
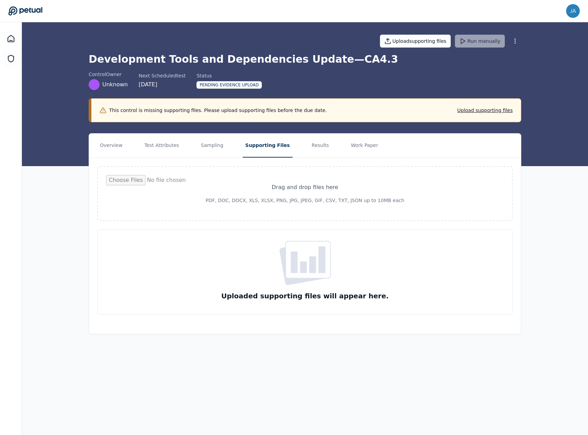
click at [189, 148] on nav "Overview Test Attributes Sampling Supporting Files Results Work Paper" at bounding box center [305, 146] width 432 height 24
click at [152, 149] on button "Test Attributes" at bounding box center [162, 146] width 40 height 24
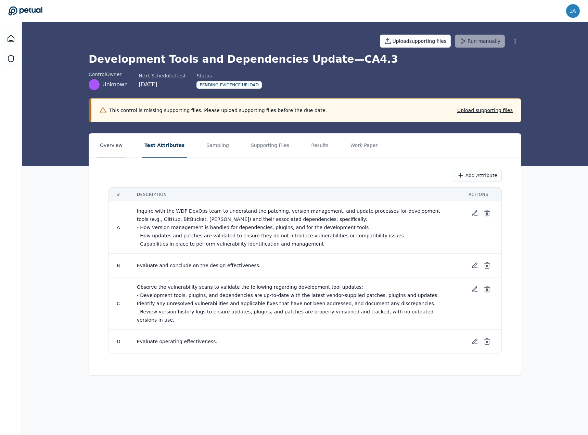
click at [103, 147] on button "Overview" at bounding box center [111, 146] width 28 height 24
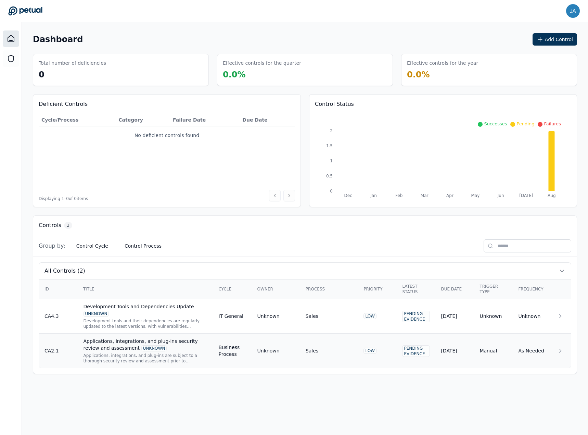
click at [146, 341] on div "Applications, integrations, and plug-ins security review and assessment UNKNOWN" at bounding box center [146, 345] width 124 height 14
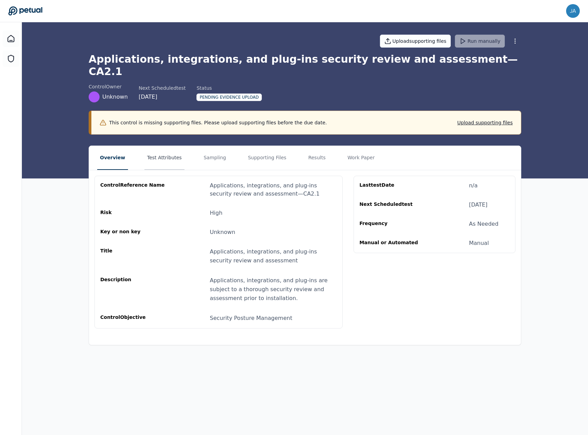
click at [149, 146] on button "Test Attributes" at bounding box center [164, 158] width 40 height 24
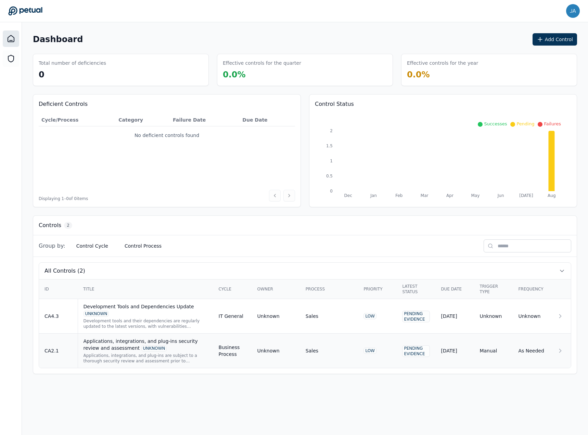
click at [163, 347] on div "Applications, integrations, and plug-ins security review and assessment UNKNOWN" at bounding box center [146, 345] width 124 height 14
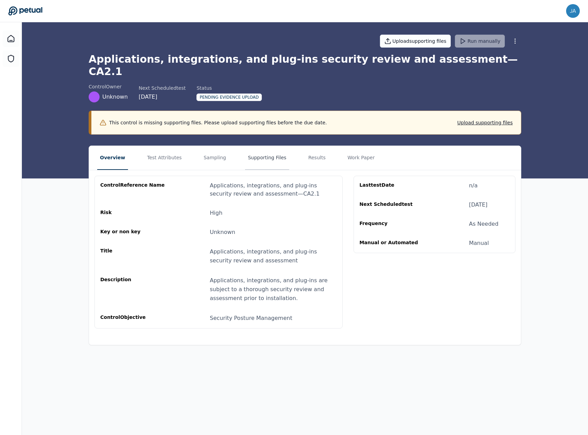
click at [257, 146] on button "Supporting Files" at bounding box center [267, 158] width 44 height 24
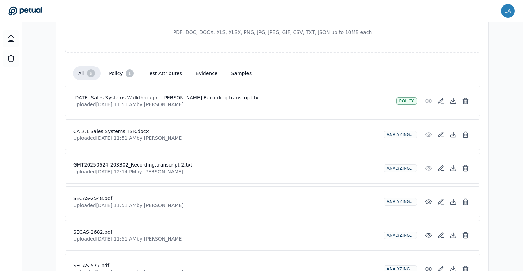
scroll to position [149, 0]
click at [0, 120] on div at bounding box center [11, 157] width 22 height 271
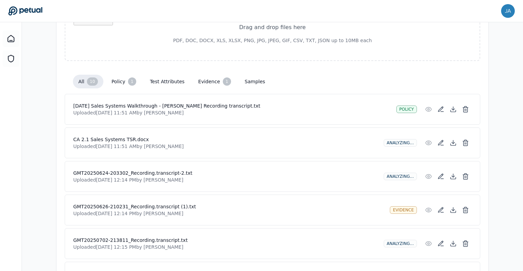
scroll to position [143, 0]
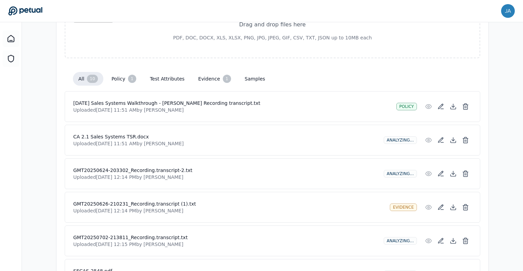
click at [0, 150] on div at bounding box center [11, 157] width 22 height 271
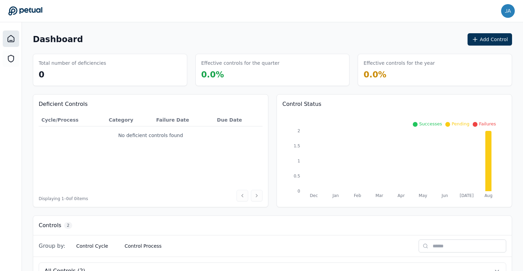
scroll to position [113, 0]
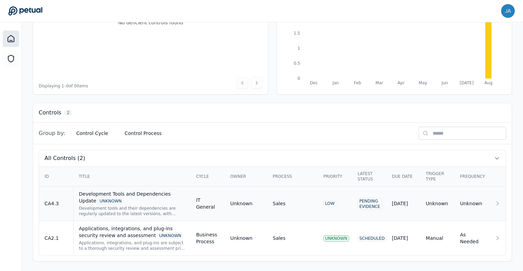
click at [159, 205] on div "Development tools and their dependencies are regularly updated to the latest ve…" at bounding box center [132, 210] width 106 height 11
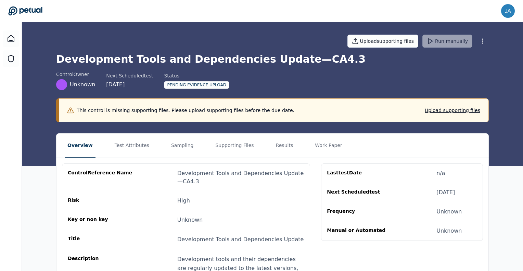
scroll to position [72, 0]
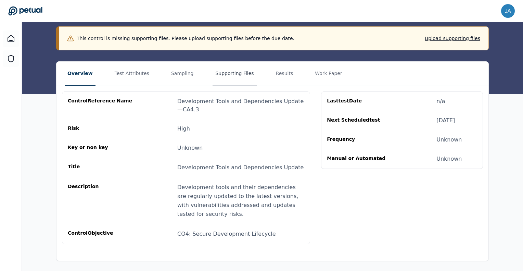
click at [232, 74] on button "Supporting Files" at bounding box center [235, 74] width 44 height 24
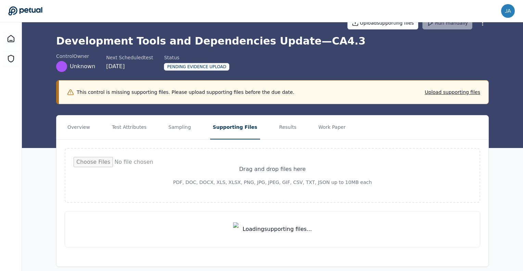
scroll to position [72, 0]
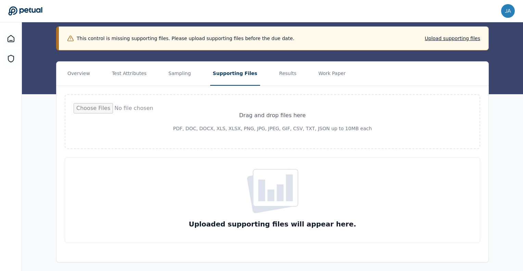
click at [225, 135] on input "file" at bounding box center [273, 121] width 398 height 37
type input "**********"
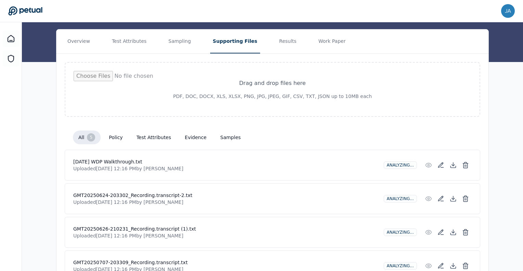
click at [13, 189] on div at bounding box center [11, 157] width 22 height 271
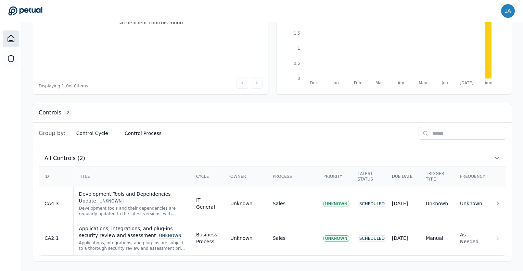
scroll to position [112, 0]
click at [116, 230] on div "Applications, integrations, and plug-ins security review and assessment UNKNOWN" at bounding box center [132, 232] width 106 height 14
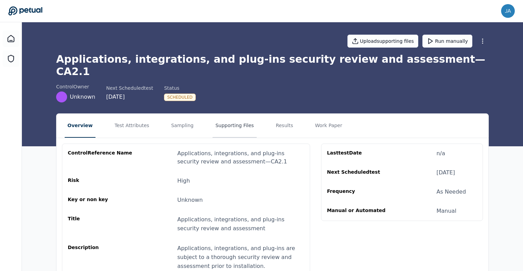
click at [232, 117] on button "Supporting Files" at bounding box center [235, 126] width 44 height 24
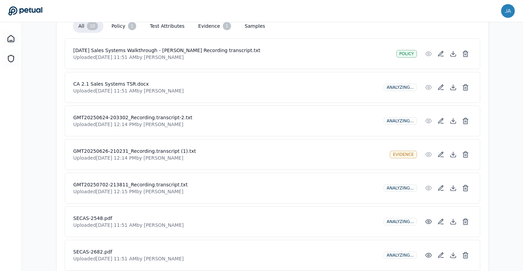
scroll to position [197, 0]
click at [0, 207] on div at bounding box center [11, 157] width 22 height 271
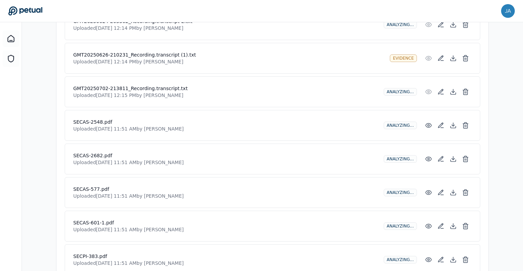
scroll to position [312, 0]
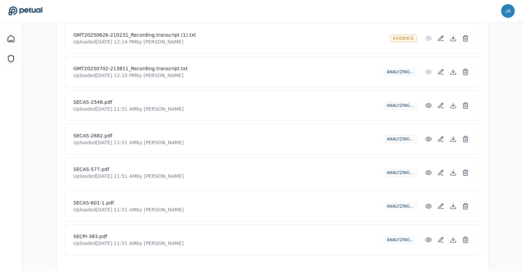
click at [31, 149] on div "Overview Test Attributes Sampling Supporting Files Results Work Paper Drag and …" at bounding box center [272, 38] width 501 height 473
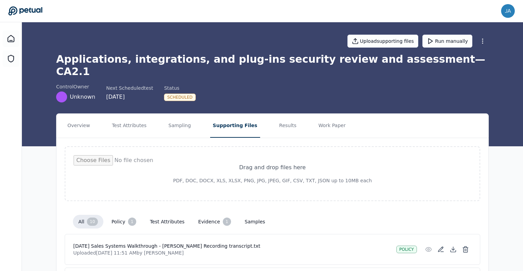
scroll to position [3, 0]
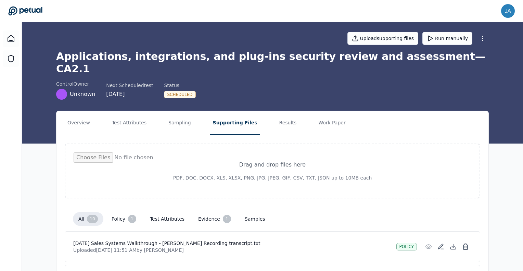
click at [201, 212] on button "evidence 1" at bounding box center [215, 219] width 44 height 14
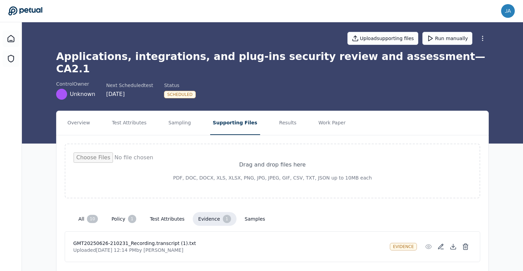
click at [128, 215] on div "1" at bounding box center [132, 219] width 8 height 8
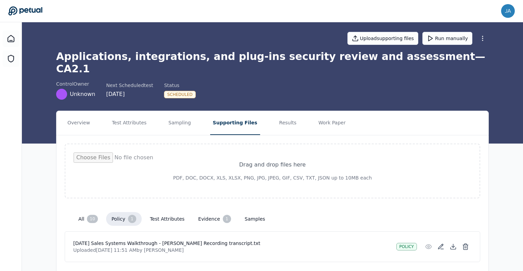
click at [86, 217] on div "all 10 policy 1 test attributes evidence 1 samples" at bounding box center [273, 218] width 416 height 25
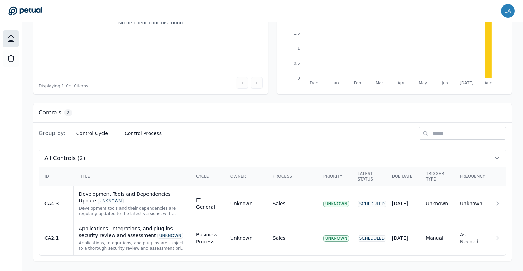
scroll to position [112, 0]
click at [166, 199] on div "Development Tools and Dependencies Update UNKNOWN" at bounding box center [132, 198] width 106 height 14
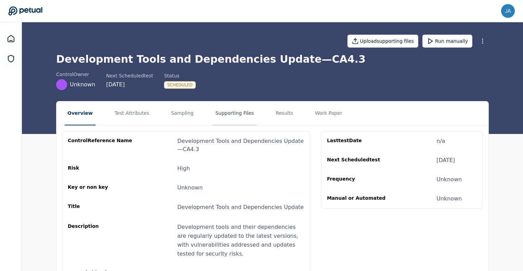
click at [213, 114] on button "Supporting Files" at bounding box center [235, 113] width 44 height 24
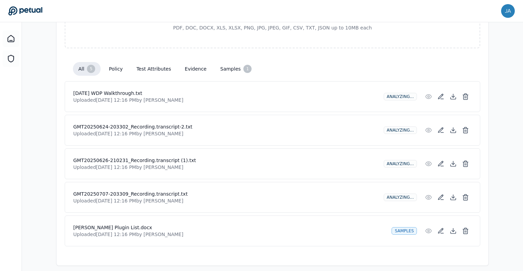
scroll to position [141, 0]
click at [34, 150] on div "Overview Test Attributes Sampling Supporting Files Results Work Paper Drag and …" at bounding box center [272, 112] width 501 height 305
click at [0, 172] on div at bounding box center [11, 157] width 22 height 271
